Goal: Task Accomplishment & Management: Use online tool/utility

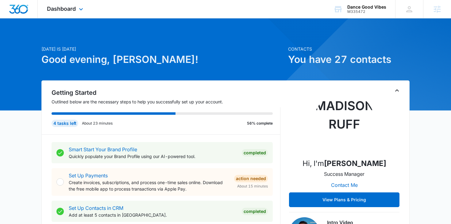
click at [77, 11] on div "Dashboard Apps Reputation Websites Forms CRM Email Social POS Content Ads Intel…" at bounding box center [66, 9] width 56 height 18
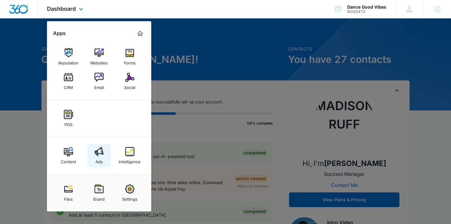
click at [108, 161] on link "Ads" at bounding box center [98, 155] width 23 height 23
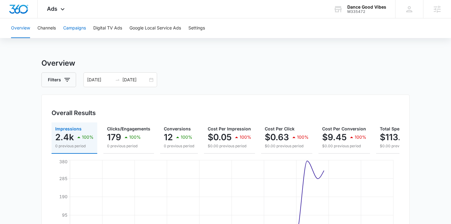
click at [78, 27] on button "Campaigns" at bounding box center [74, 28] width 23 height 20
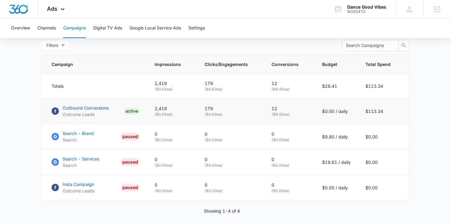
scroll to position [246, 0]
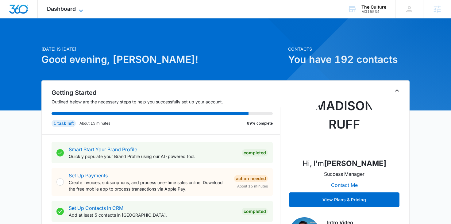
click at [85, 8] on icon at bounding box center [80, 10] width 7 height 7
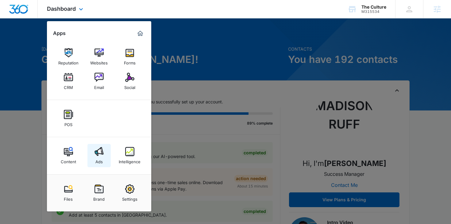
click at [100, 154] on img at bounding box center [98, 151] width 9 height 9
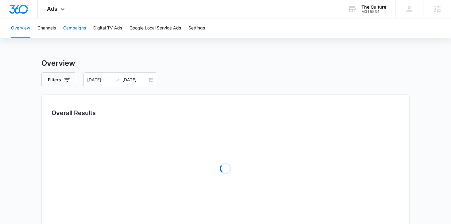
click at [64, 31] on button "Campaigns" at bounding box center [74, 28] width 23 height 20
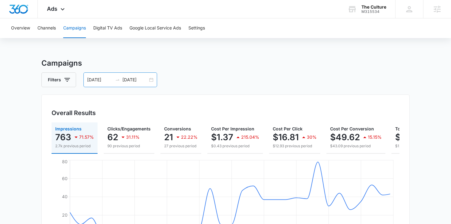
click at [152, 79] on div "08/30/2025 09/29/2025" at bounding box center [120, 79] width 74 height 15
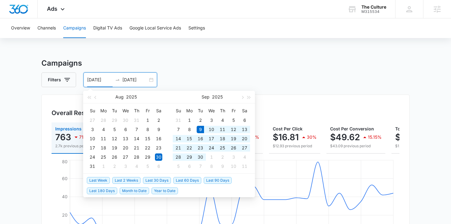
click at [150, 181] on span "Last 30 Days" at bounding box center [157, 180] width 28 height 7
type input "09/09/2025"
type input "10/09/2025"
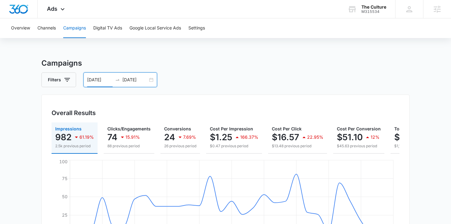
click at [152, 80] on div "09/09/2025 10/09/2025" at bounding box center [120, 79] width 74 height 15
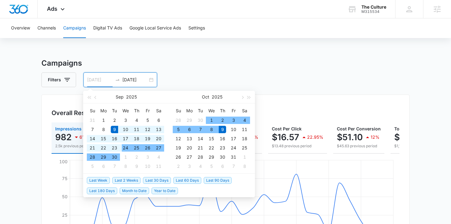
type input "09/09/2025"
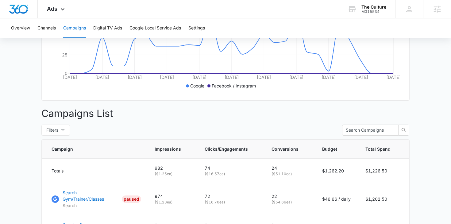
scroll to position [157, 0]
